Goal: Information Seeking & Learning: Learn about a topic

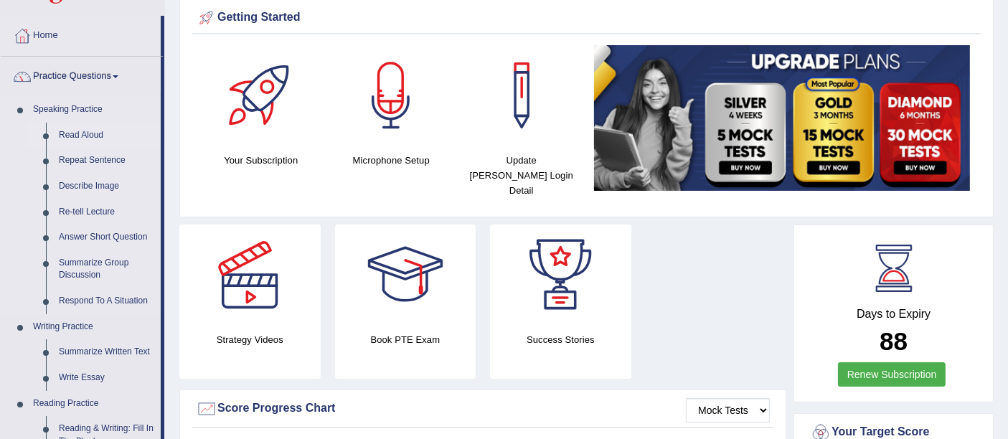
scroll to position [80, 0]
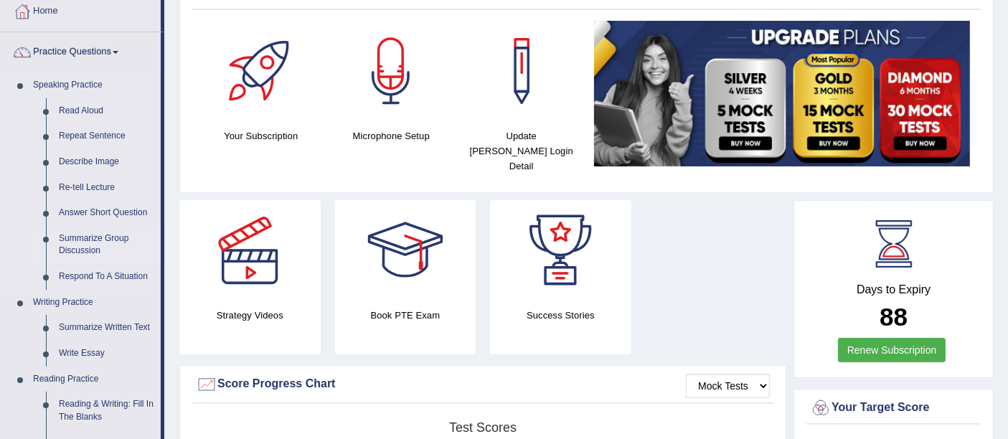
click at [89, 237] on link "Summarize Group Discussion" at bounding box center [106, 245] width 108 height 38
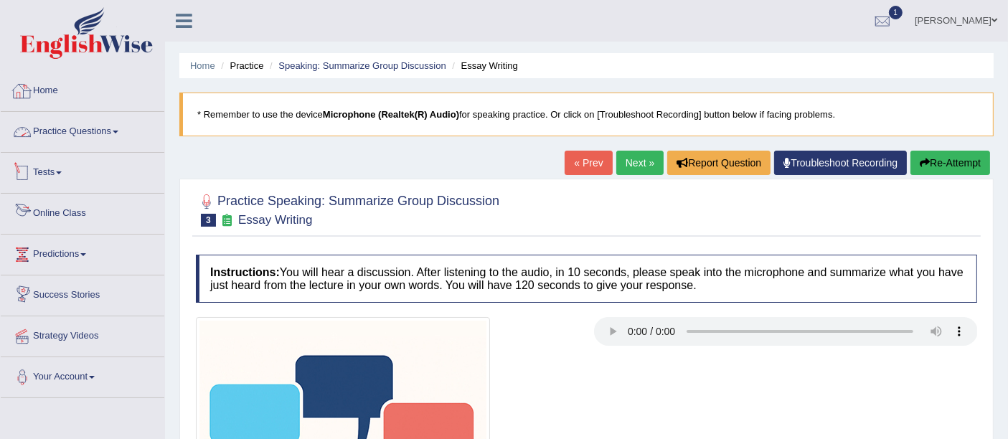
click at [63, 140] on link "Practice Questions" at bounding box center [83, 130] width 164 height 36
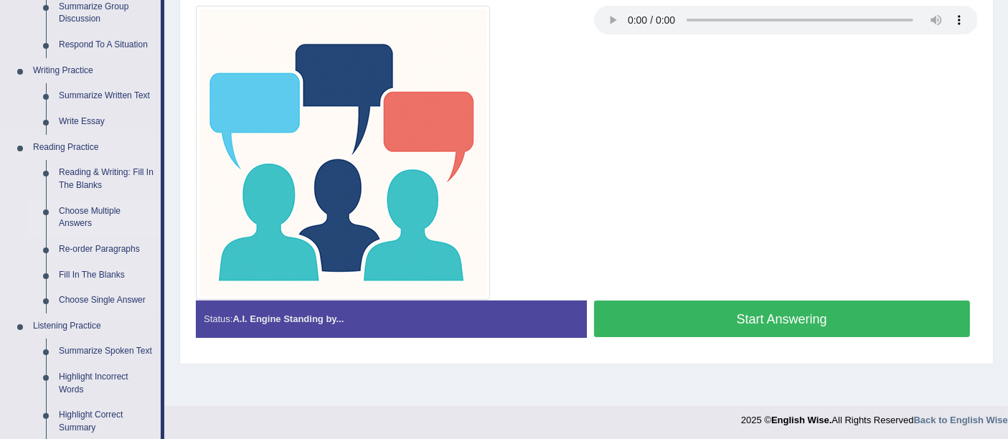
scroll to position [319, 0]
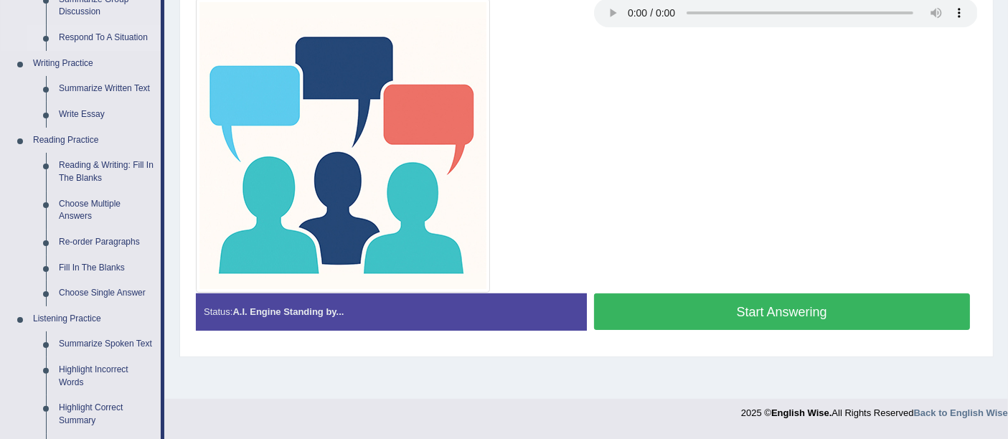
click at [106, 37] on link "Respond To A Situation" at bounding box center [106, 38] width 108 height 26
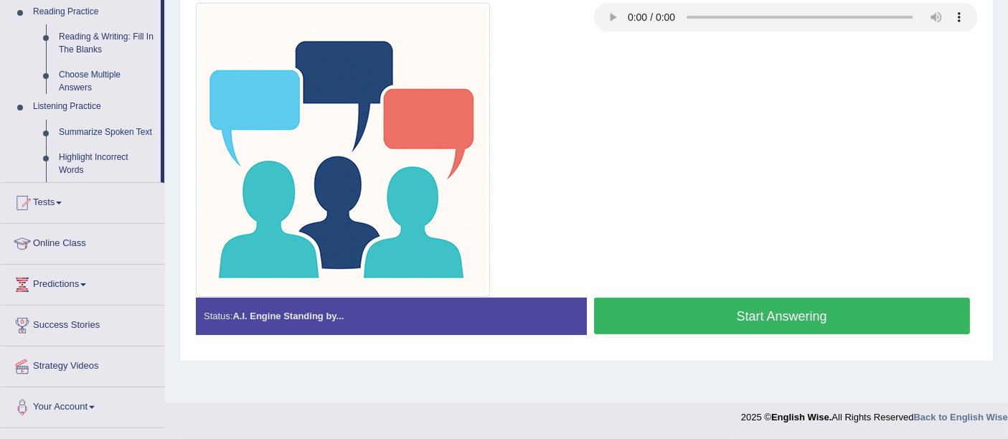
scroll to position [217, 0]
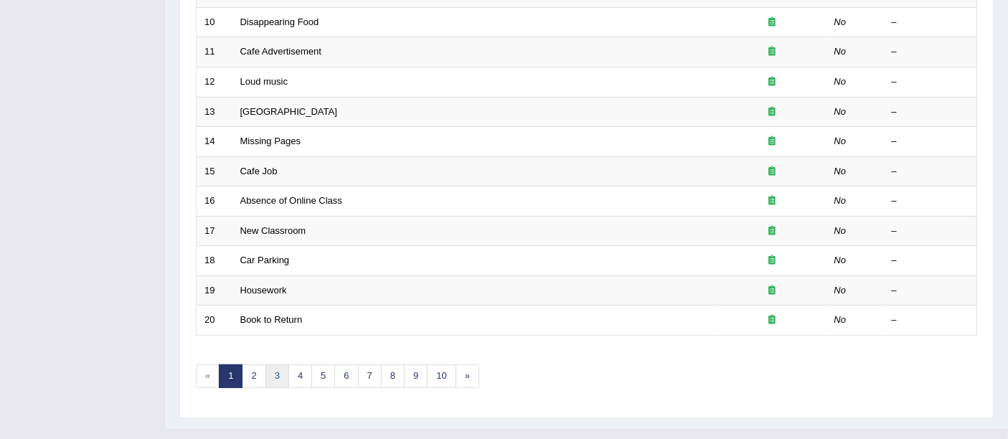
click at [271, 365] on link "3" at bounding box center [278, 377] width 24 height 24
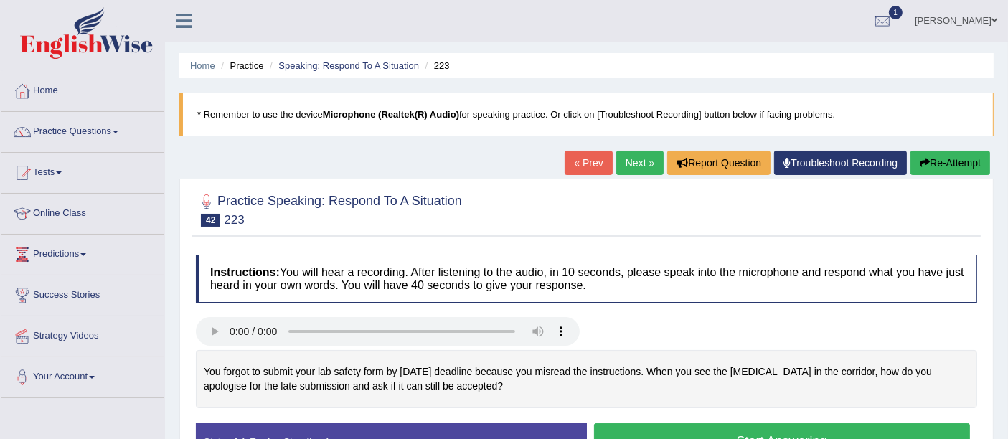
click at [207, 65] on link "Home" at bounding box center [202, 65] width 25 height 11
